Goal: Transaction & Acquisition: Purchase product/service

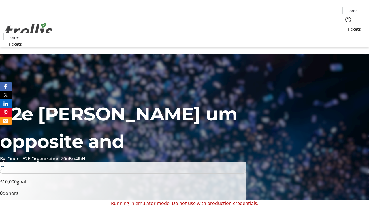
click at [347, 26] on span "Tickets" at bounding box center [354, 29] width 14 height 6
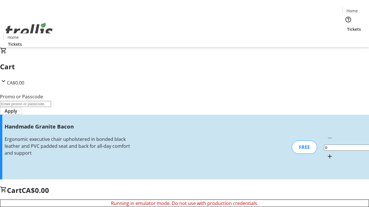
click at [326, 153] on mat-icon "Increment by one" at bounding box center [329, 156] width 7 height 7
type input "1"
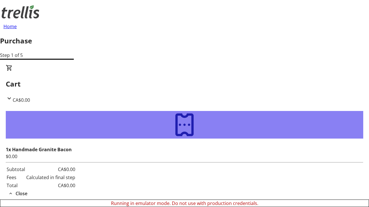
type input "[EMAIL_ADDRESS][DOMAIN_NAME]"
type input "[PERSON_NAME]"
